Goal: Find specific page/section: Find specific page/section

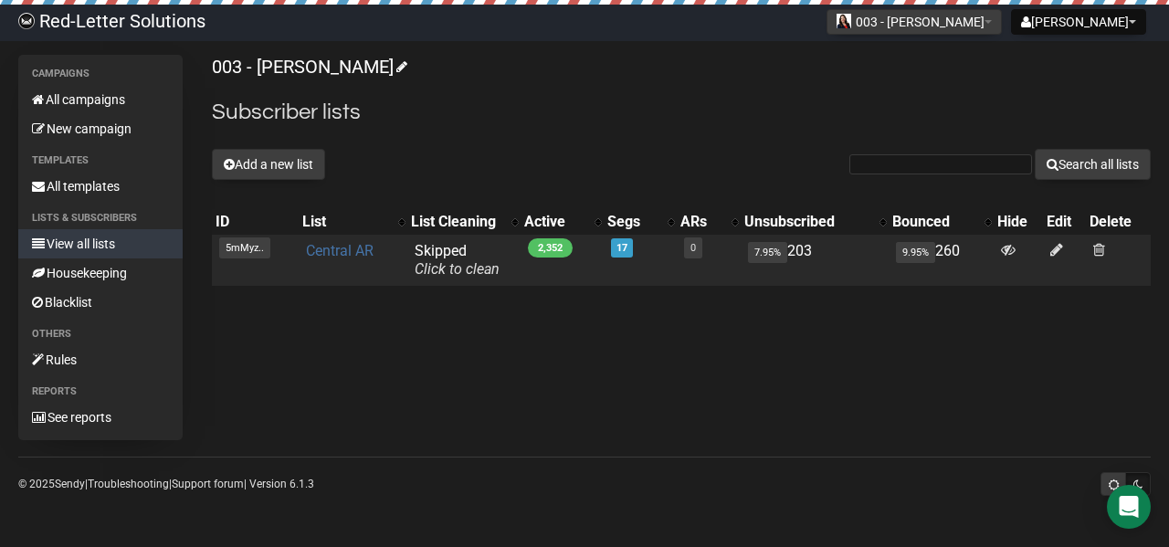
click at [334, 257] on link "Central AR" at bounding box center [340, 250] width 68 height 17
click at [339, 249] on link "Central AR" at bounding box center [334, 250] width 68 height 17
click at [327, 244] on link "Central AR" at bounding box center [334, 250] width 68 height 17
